Goal: Information Seeking & Learning: Learn about a topic

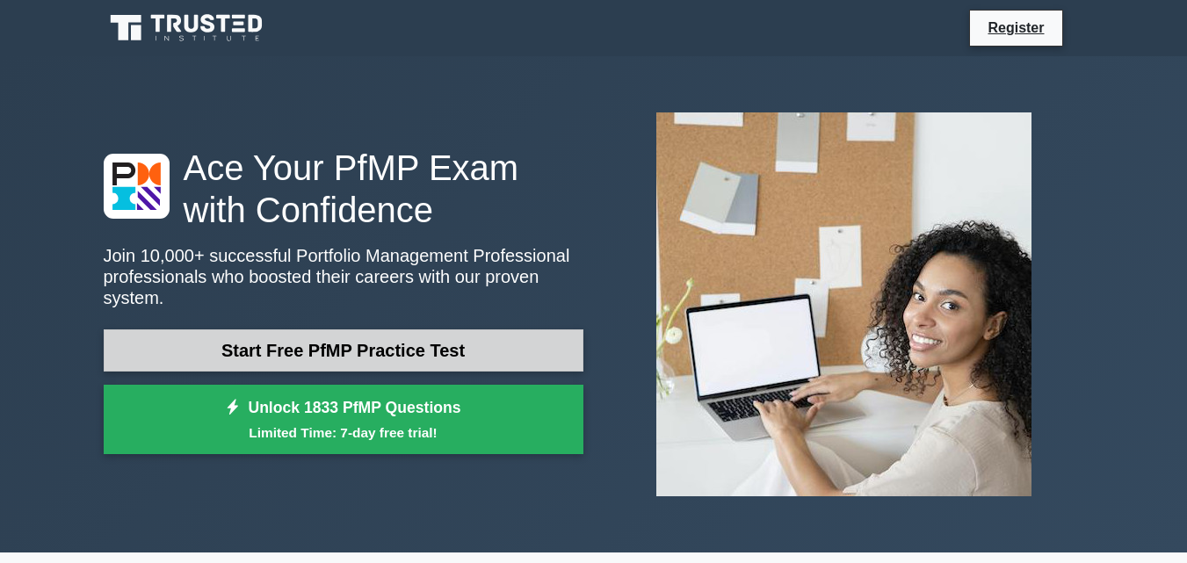
click at [508, 329] on link "Start Free PfMP Practice Test" at bounding box center [344, 350] width 480 height 42
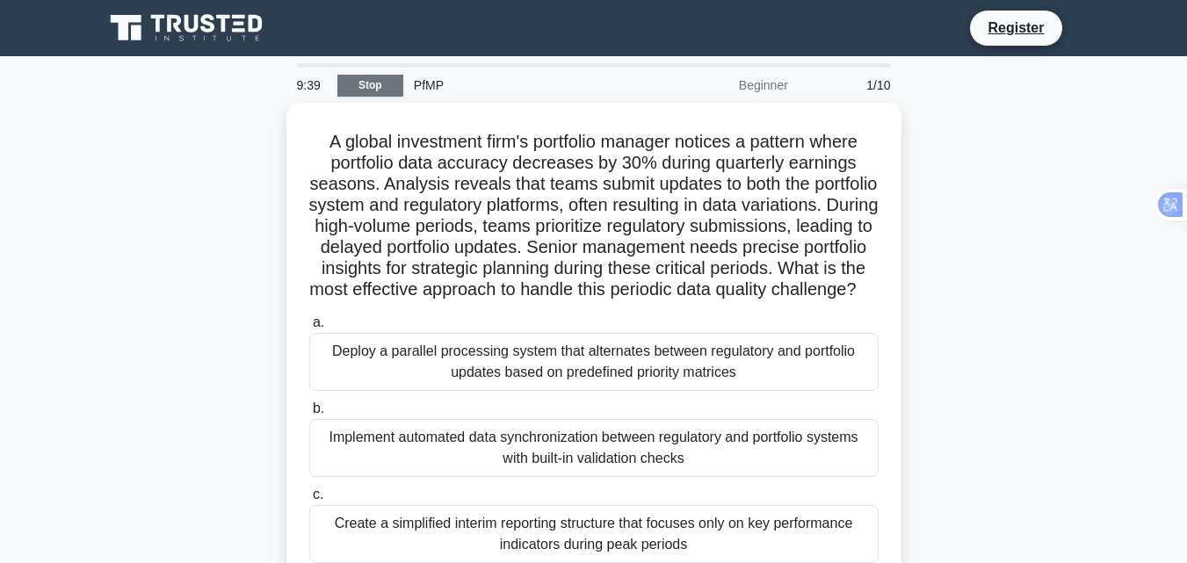
click at [385, 77] on link "Stop" at bounding box center [370, 86] width 66 height 22
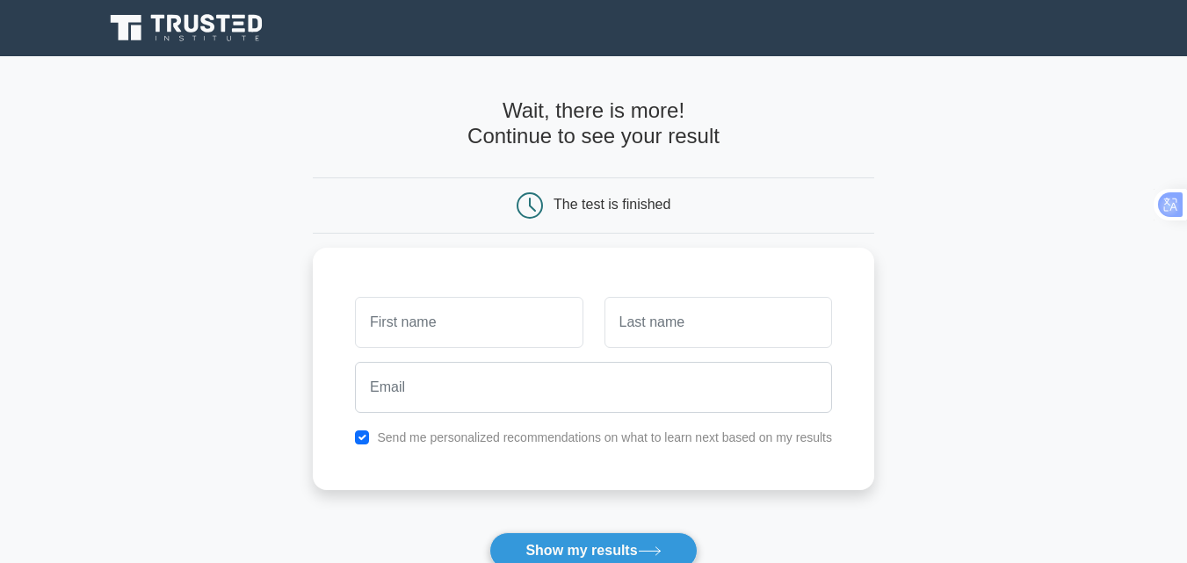
click at [650, 207] on div "The test is finished" at bounding box center [611, 204] width 117 height 15
click at [647, 552] on icon at bounding box center [650, 551] width 24 height 10
click at [436, 166] on form "Wait, there is more! Continue to see your result The test is finished and the" at bounding box center [593, 372] width 561 height 548
